Goal: Find contact information: Find contact information

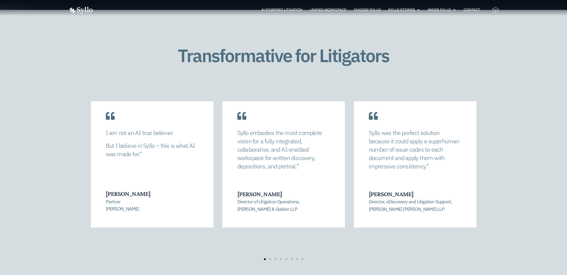
scroll to position [1226, 0]
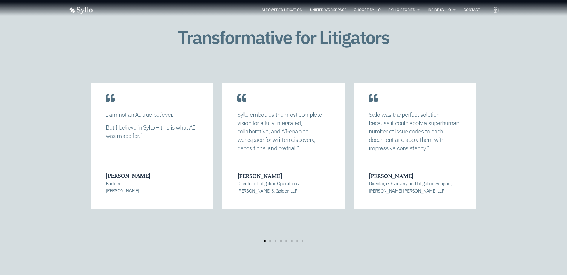
click at [516, 139] on div "Transformative for Litigators Syllo allowed us to completely recalibrate our st…" at bounding box center [283, 141] width 567 height 298
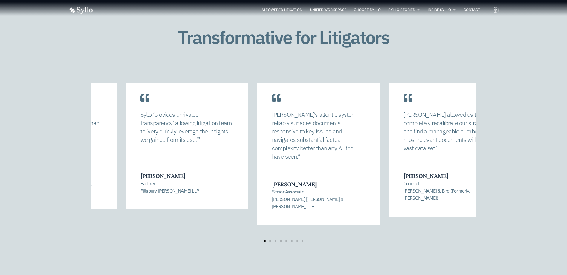
click at [82, 160] on div "Syllo allowed us to completely recalibrate our strategy and find a manageable n…" at bounding box center [283, 162] width 431 height 159
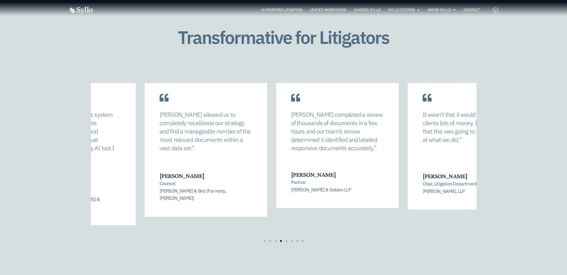
click at [234, 193] on p "Counsel Alston & Bird (Formerly, Quinn Emanuel)" at bounding box center [206, 191] width 93 height 22
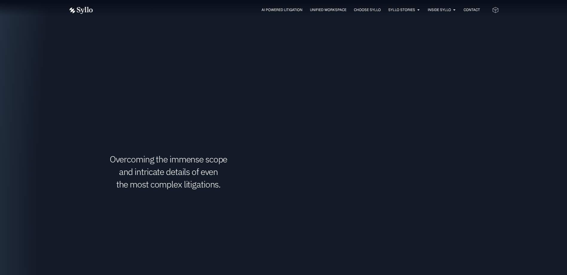
scroll to position [867, 0]
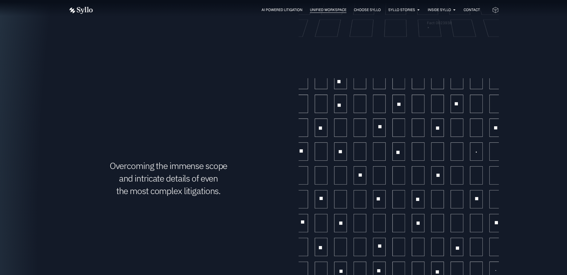
click at [321, 8] on span "Unified Workspace" at bounding box center [328, 9] width 36 height 5
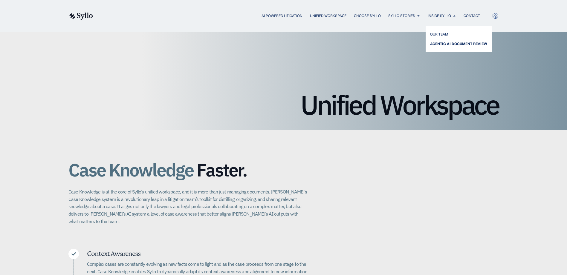
click at [444, 43] on span "AGENTIC AI DOCUMENT REVIEW" at bounding box center [458, 43] width 57 height 7
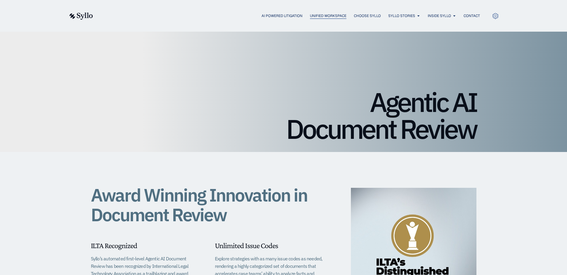
click at [313, 14] on span "Unified Workspace" at bounding box center [328, 15] width 36 height 5
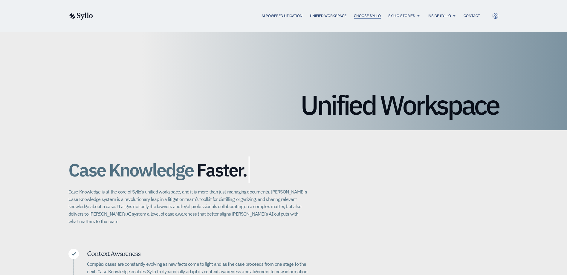
click at [354, 16] on span "Choose Syllo" at bounding box center [367, 15] width 27 height 5
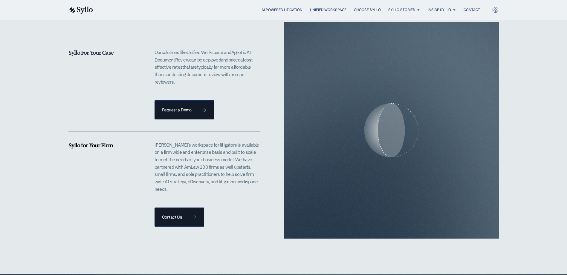
scroll to position [1256, 0]
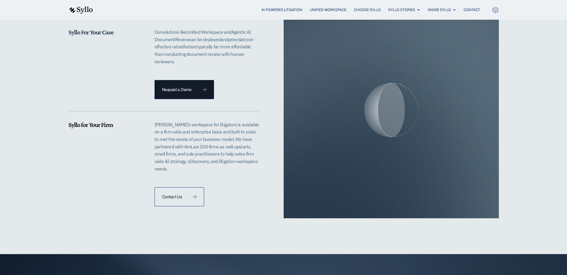
click at [191, 195] on span "Contact Us" at bounding box center [179, 197] width 35 height 4
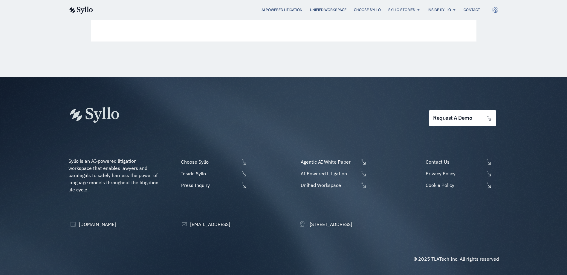
scroll to position [321, 0]
